Goal: Task Accomplishment & Management: Use online tool/utility

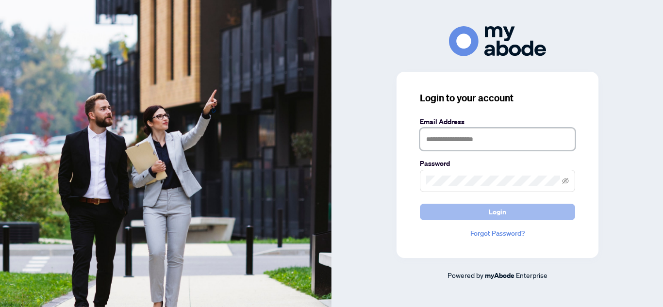
type input "**********"
click at [513, 209] on button "Login" at bounding box center [497, 212] width 155 height 17
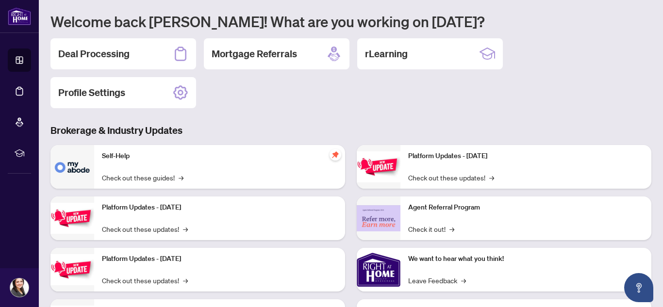
scroll to position [142, 0]
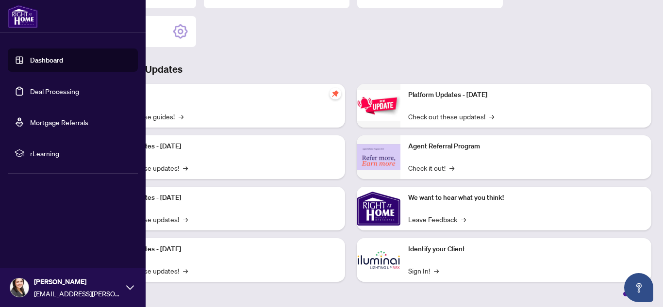
click at [49, 90] on link "Deal Processing" at bounding box center [54, 91] width 49 height 9
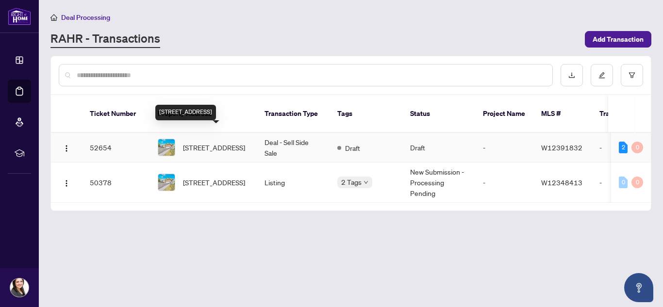
click at [209, 142] on span "36 Hayloft Crt, Brampton, Ontario L6X 4R7, Canada" at bounding box center [214, 147] width 62 height 11
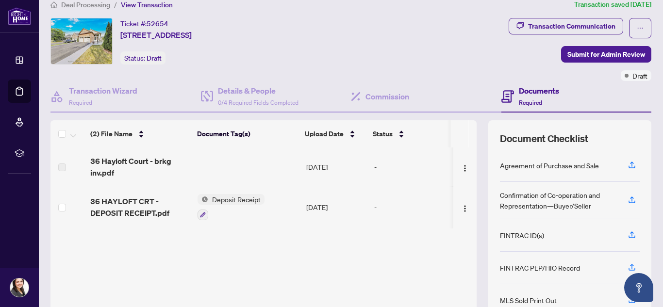
scroll to position [2, 0]
